Goal: Check status: Check status

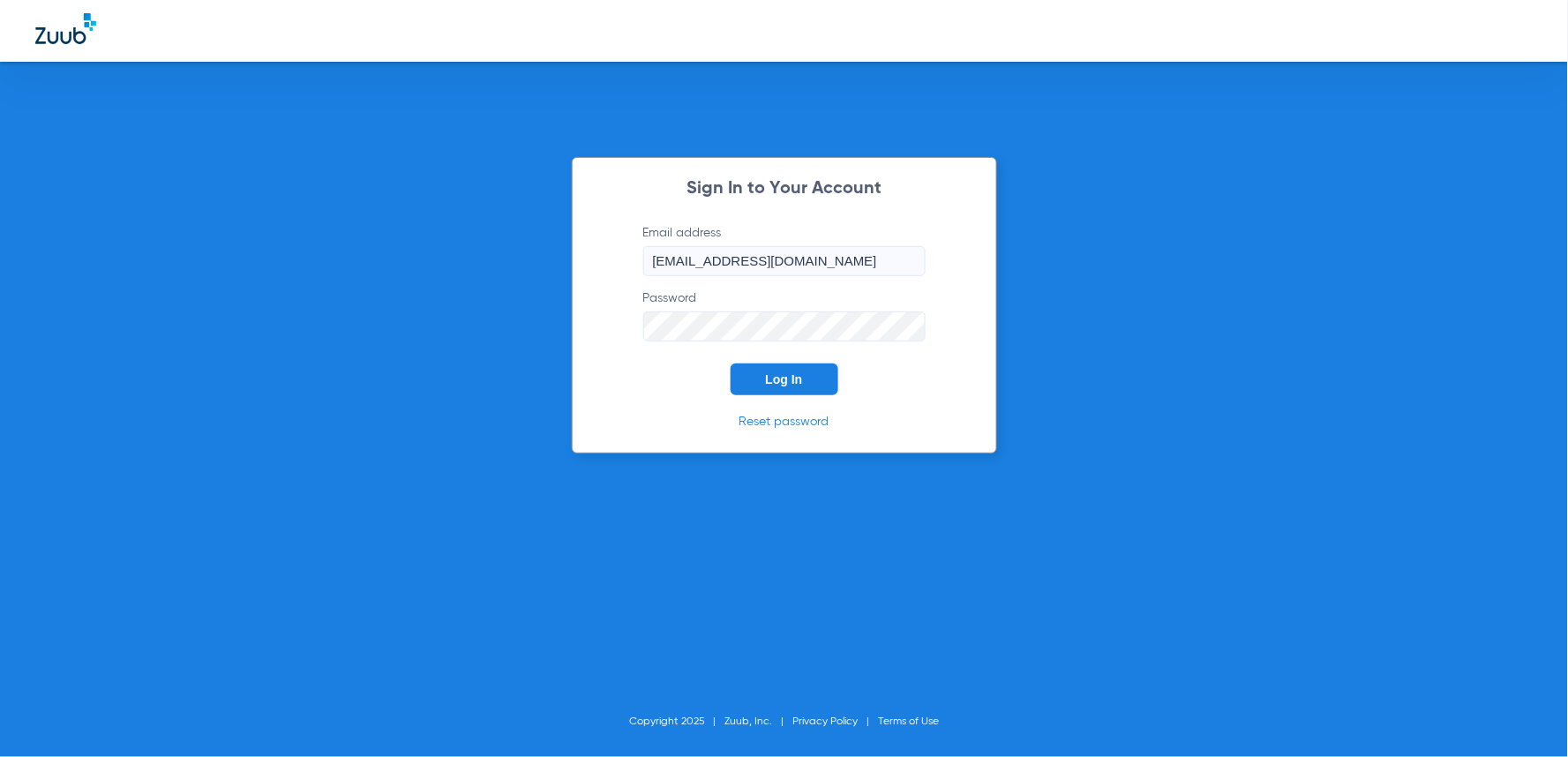
click at [770, 381] on span "Log In" at bounding box center [785, 379] width 37 height 14
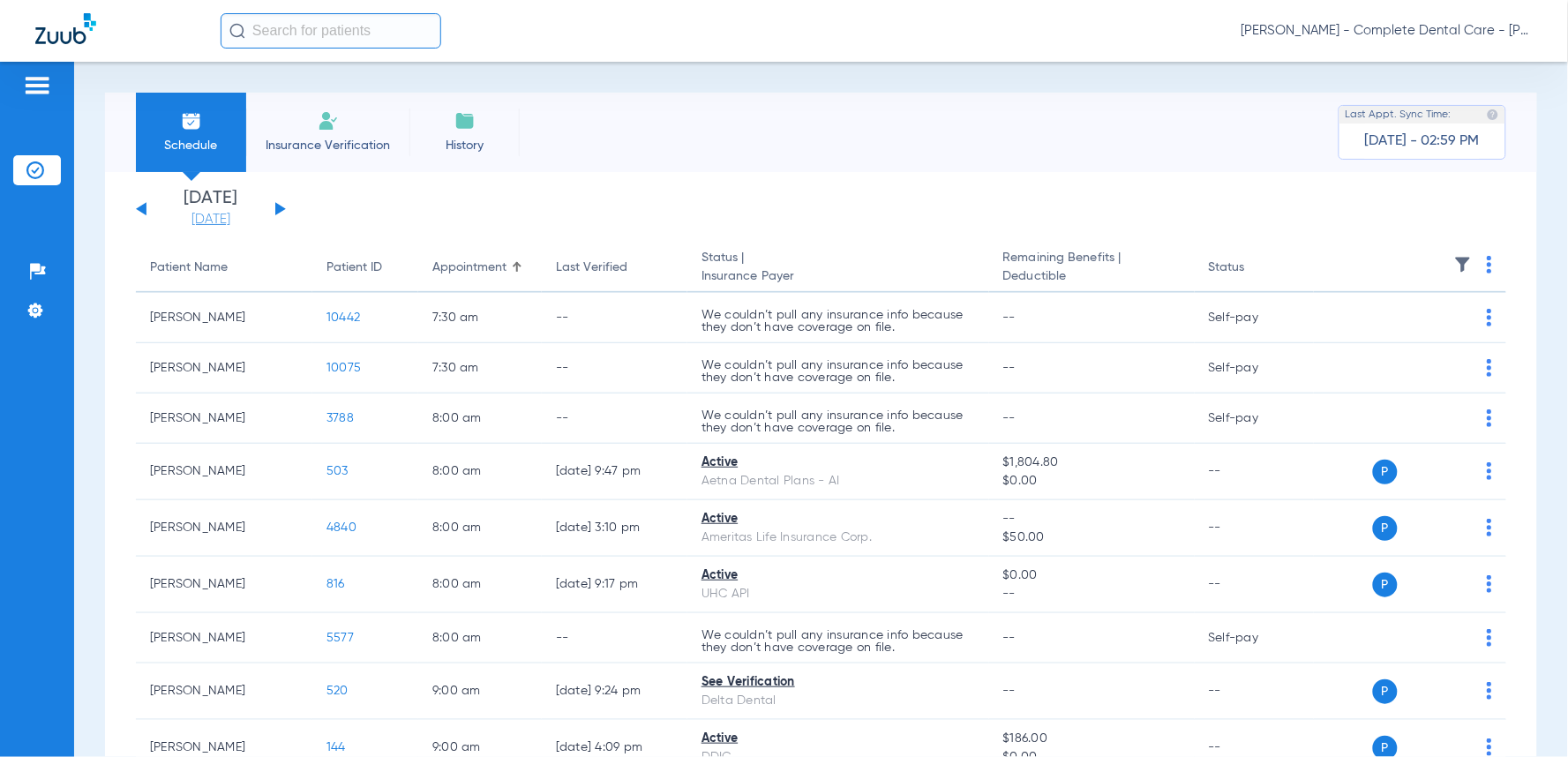
click at [213, 218] on link "[DATE]" at bounding box center [211, 220] width 106 height 18
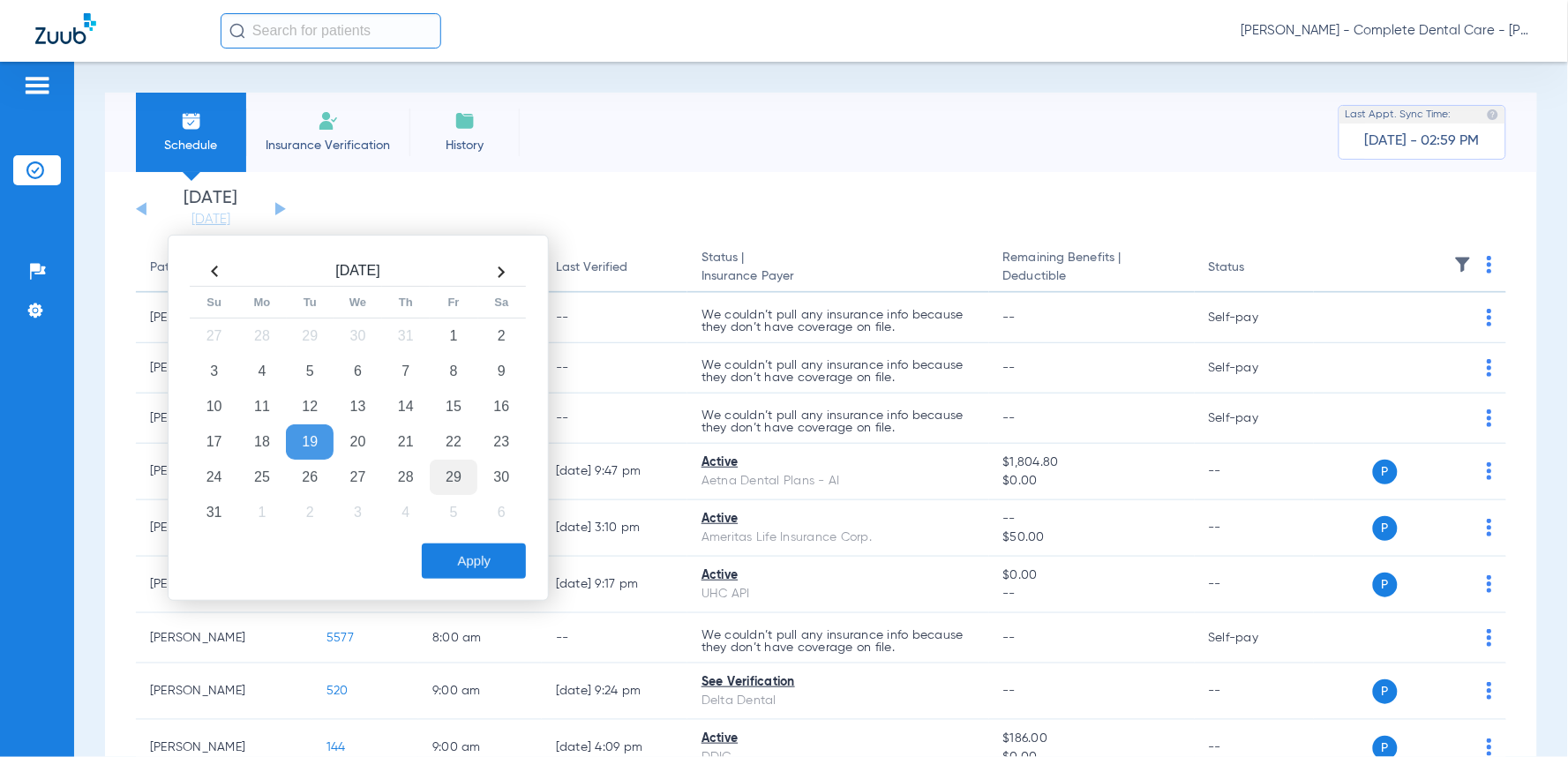
click at [459, 489] on td "29" at bounding box center [453, 478] width 47 height 35
click at [508, 566] on button "Apply" at bounding box center [474, 561] width 104 height 35
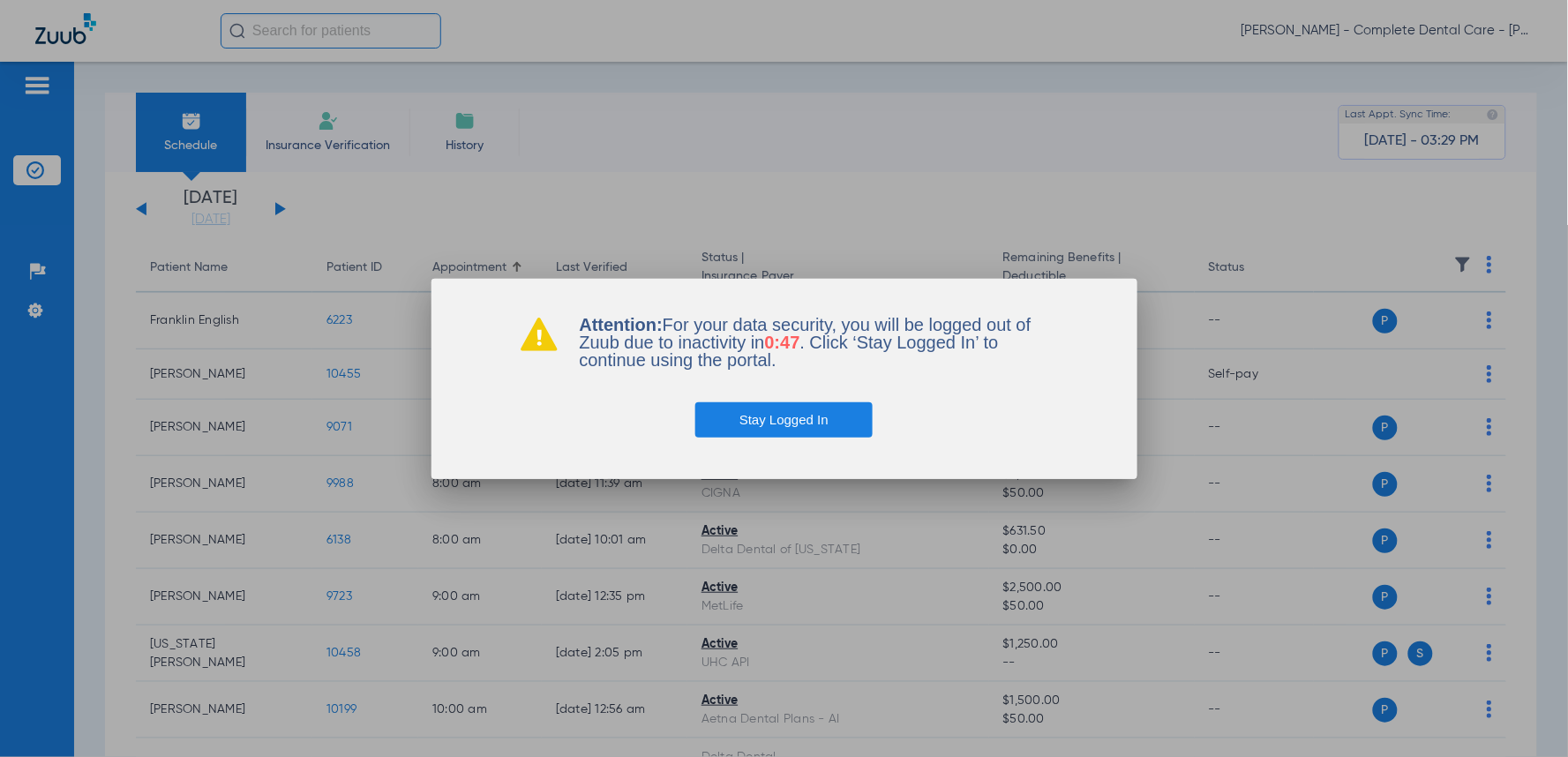
click at [921, 106] on div at bounding box center [784, 378] width 1568 height 757
